Goal: Check status: Check status

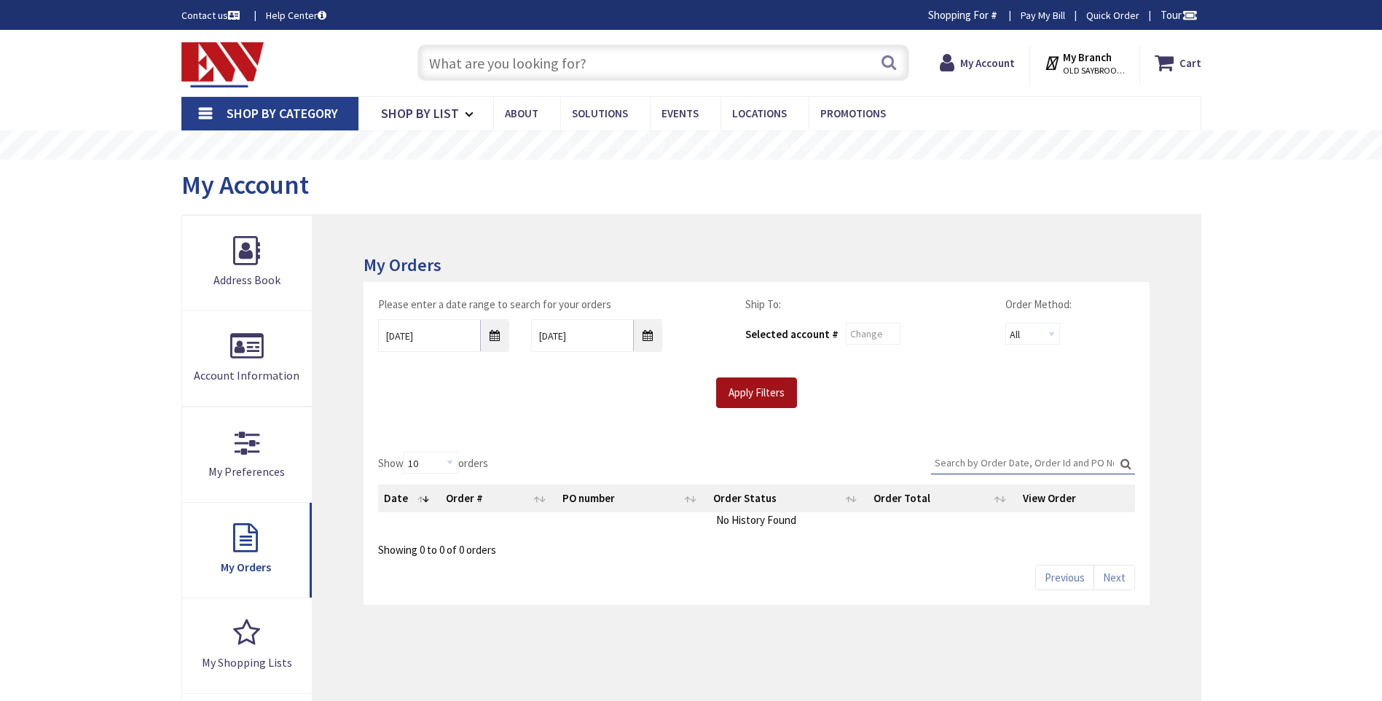
click at [774, 397] on input "Apply Filters" at bounding box center [756, 392] width 81 height 31
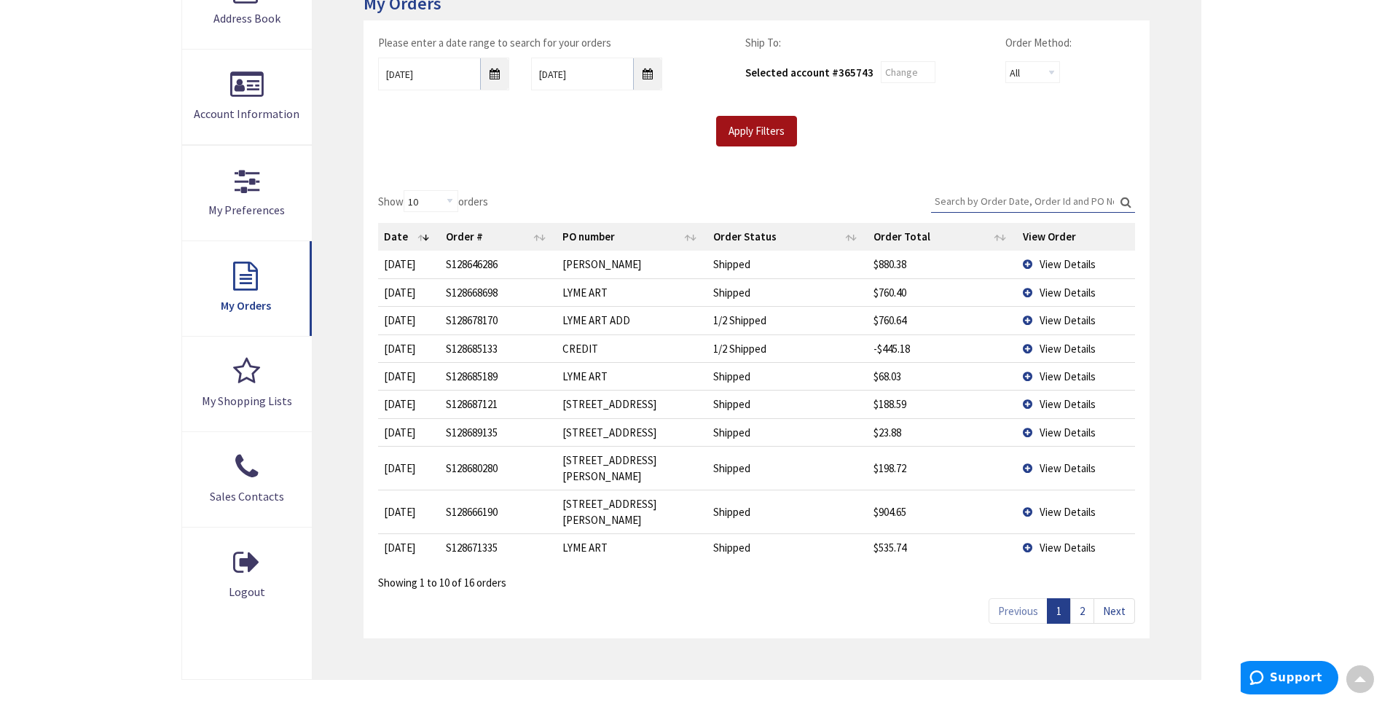
scroll to position [291, 0]
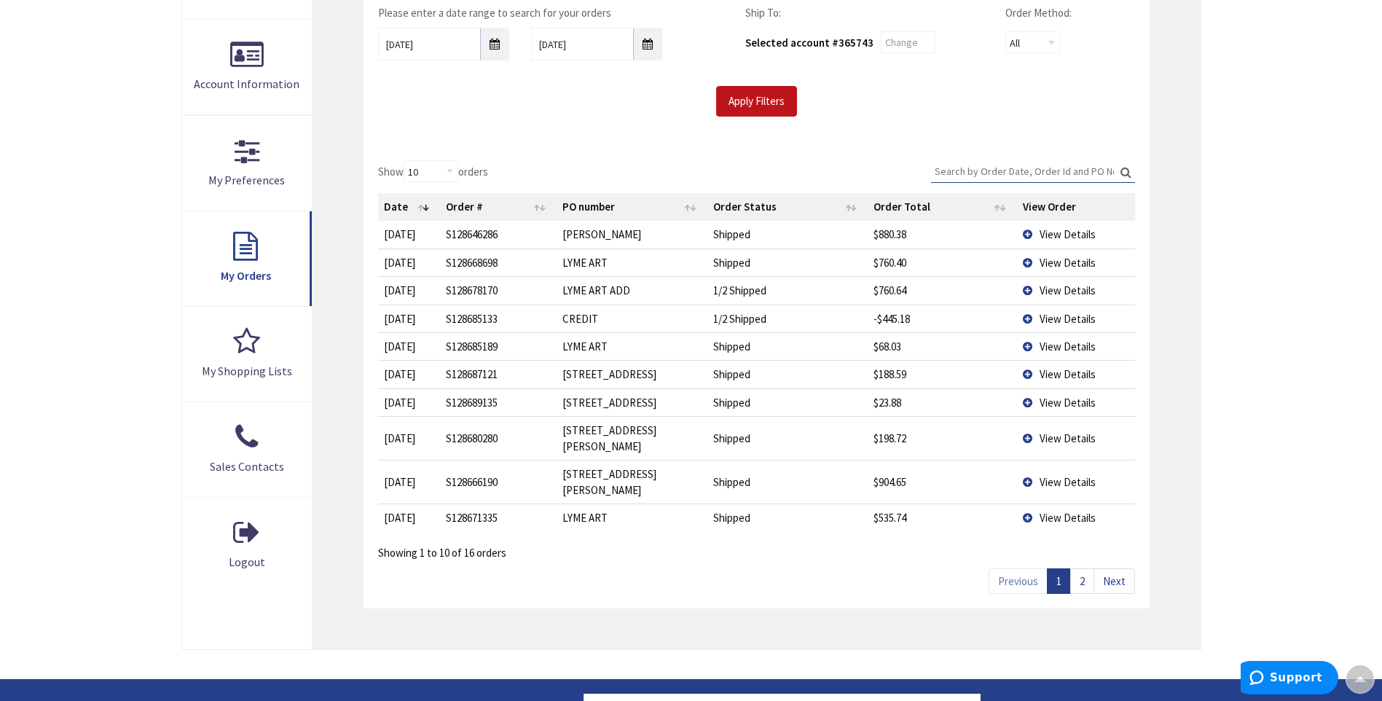
click at [1086, 568] on link "2" at bounding box center [1082, 580] width 24 height 25
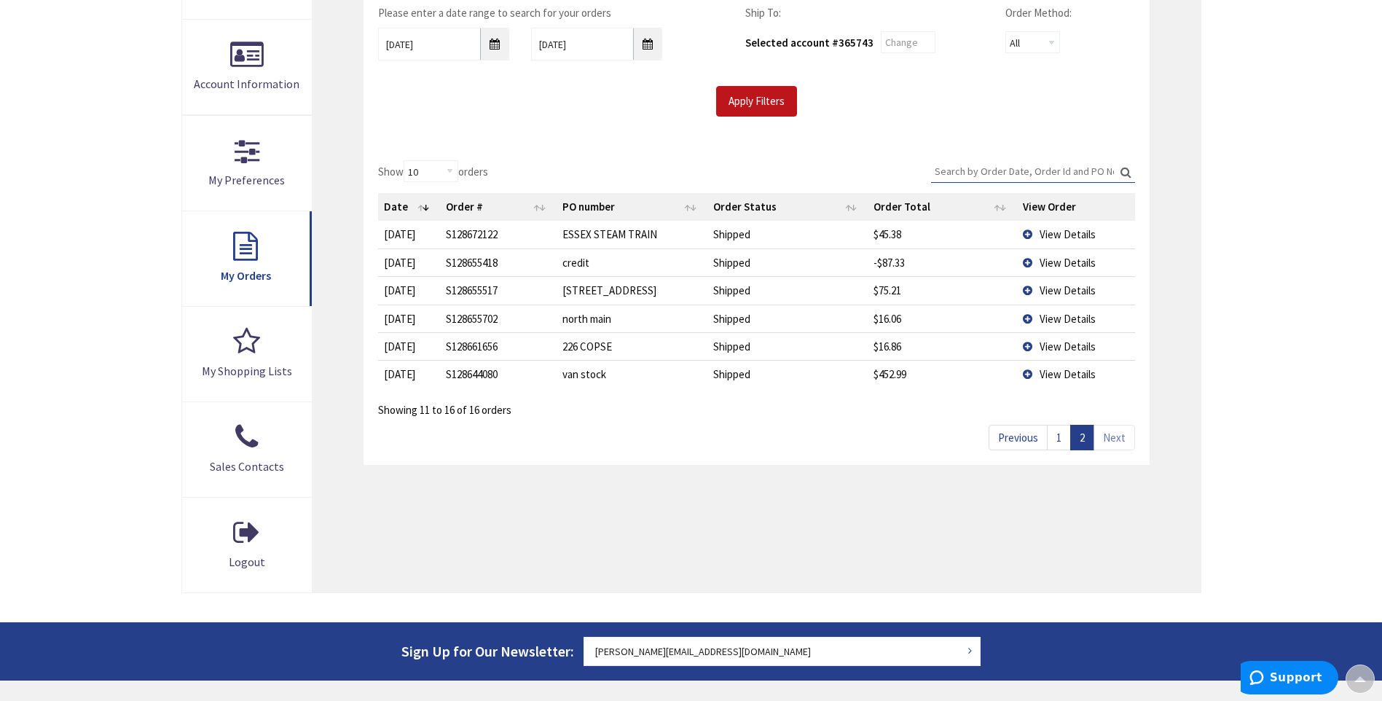
click at [1067, 237] on span "View Details" at bounding box center [1068, 234] width 56 height 14
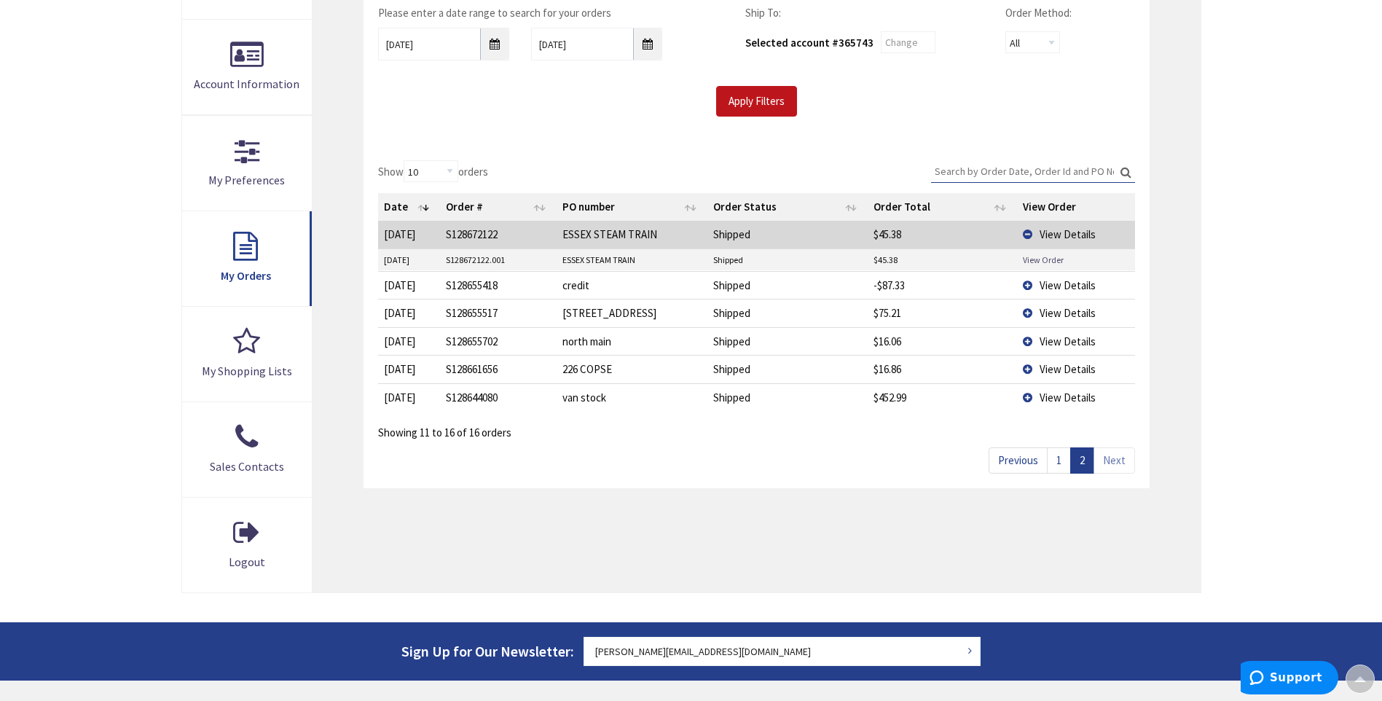
click at [1060, 254] on link "View Order" at bounding box center [1043, 260] width 41 height 12
click at [1043, 257] on link "View Order" at bounding box center [1043, 260] width 41 height 12
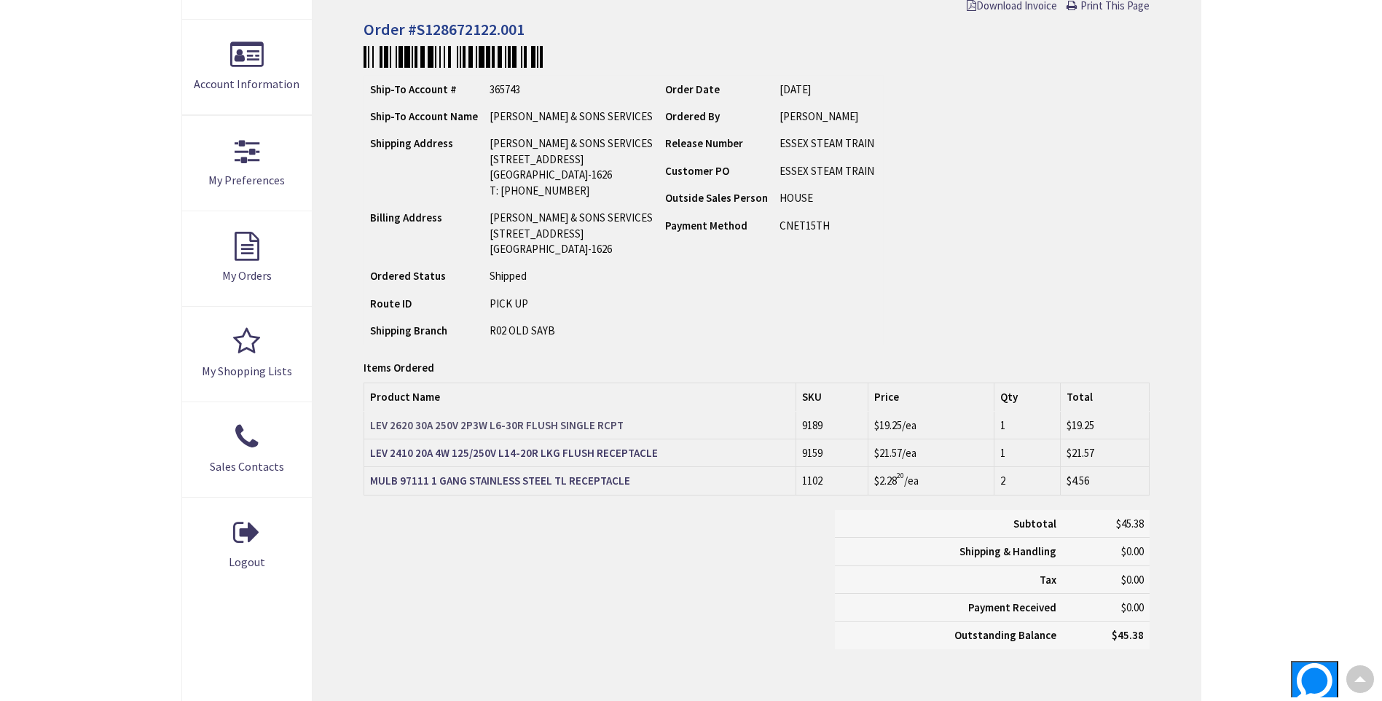
click at [570, 425] on strong "LEV 2620 30A 250V 2P3W L6-30R FLUSH SINGLE RCPT" at bounding box center [497, 425] width 254 height 14
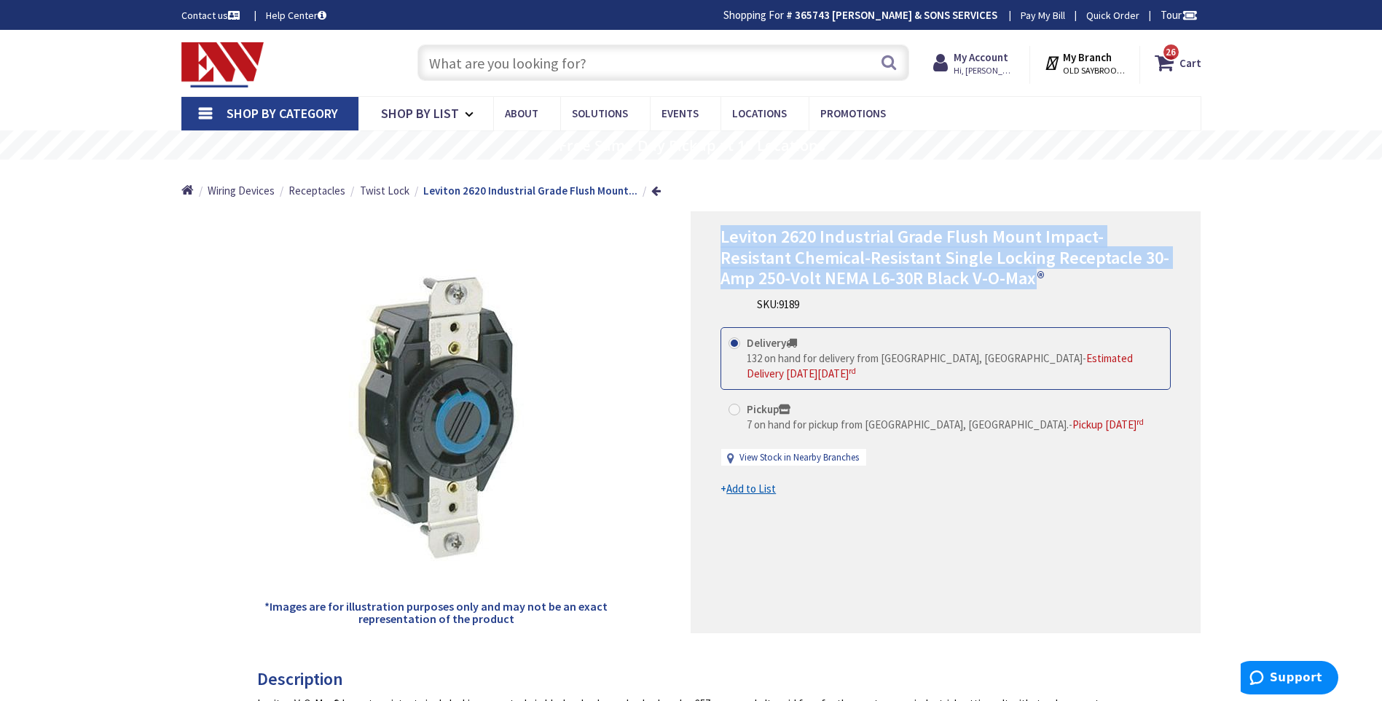
copy span "Leviton 2620 Industrial Grade Flush Mount Impact-Resistant Chemical-Resistant S…"
drag, startPoint x: 721, startPoint y: 235, endPoint x: 962, endPoint y: 276, distance: 244.6
click at [962, 276] on span "Leviton 2620 Industrial Grade Flush Mount Impact-Resistant Chemical-Resistant S…" at bounding box center [945, 257] width 449 height 65
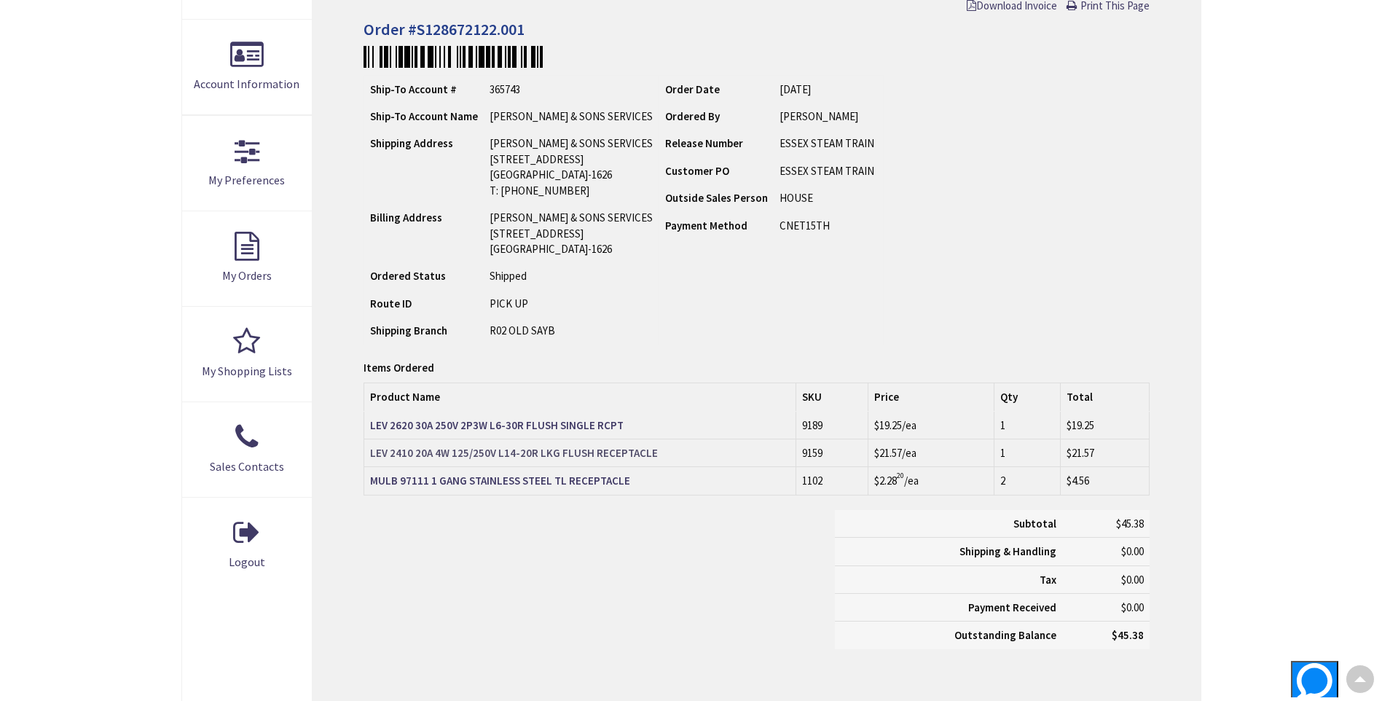
click at [578, 456] on strong "LEV 2410 20A 4W 125/250V L14-20R LKG FLUSH RECEPTACLE" at bounding box center [514, 453] width 288 height 14
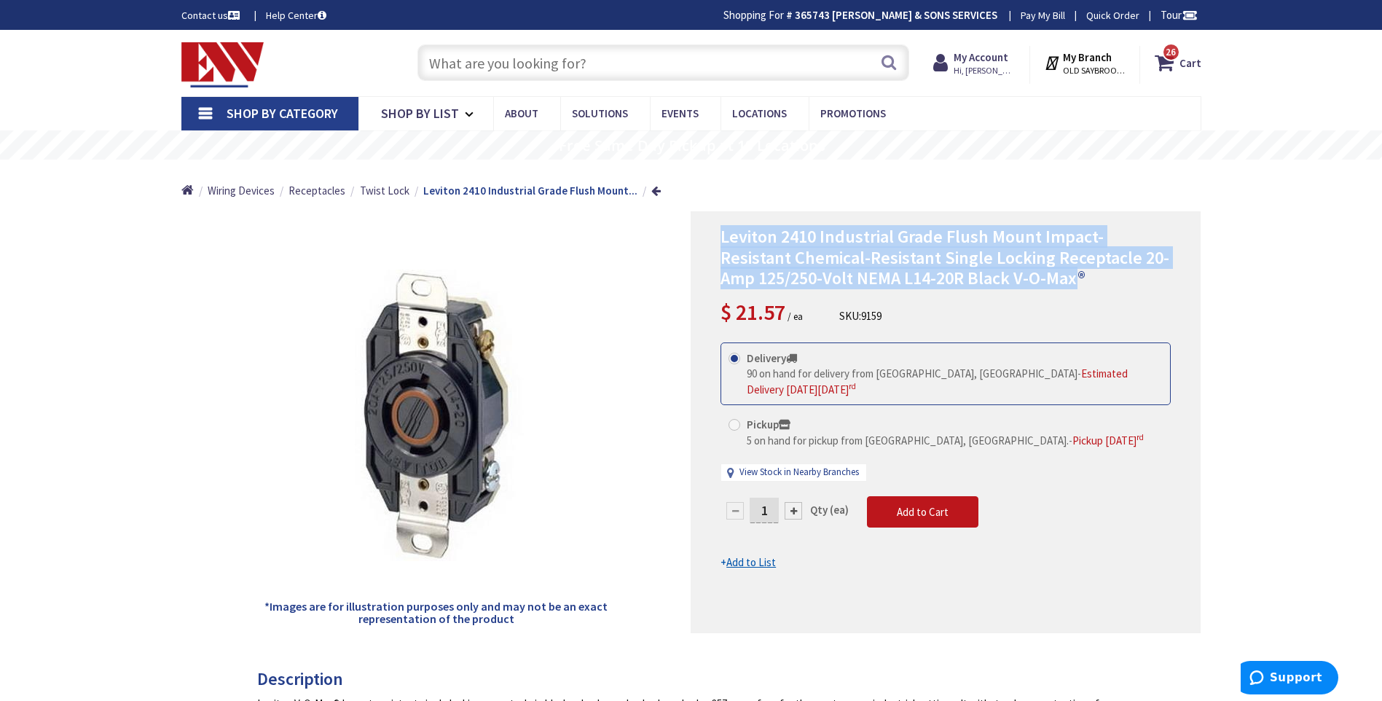
copy span "Leviton 2410 Industrial Grade Flush Mount Impact-Resistant Chemical-Resistant S…"
drag, startPoint x: 723, startPoint y: 233, endPoint x: 1036, endPoint y: 278, distance: 315.8
click at [1036, 278] on span "Leviton 2410 Industrial Grade Flush Mount Impact-Resistant Chemical-Resistant S…" at bounding box center [945, 257] width 449 height 65
